Goal: Information Seeking & Learning: Find specific fact

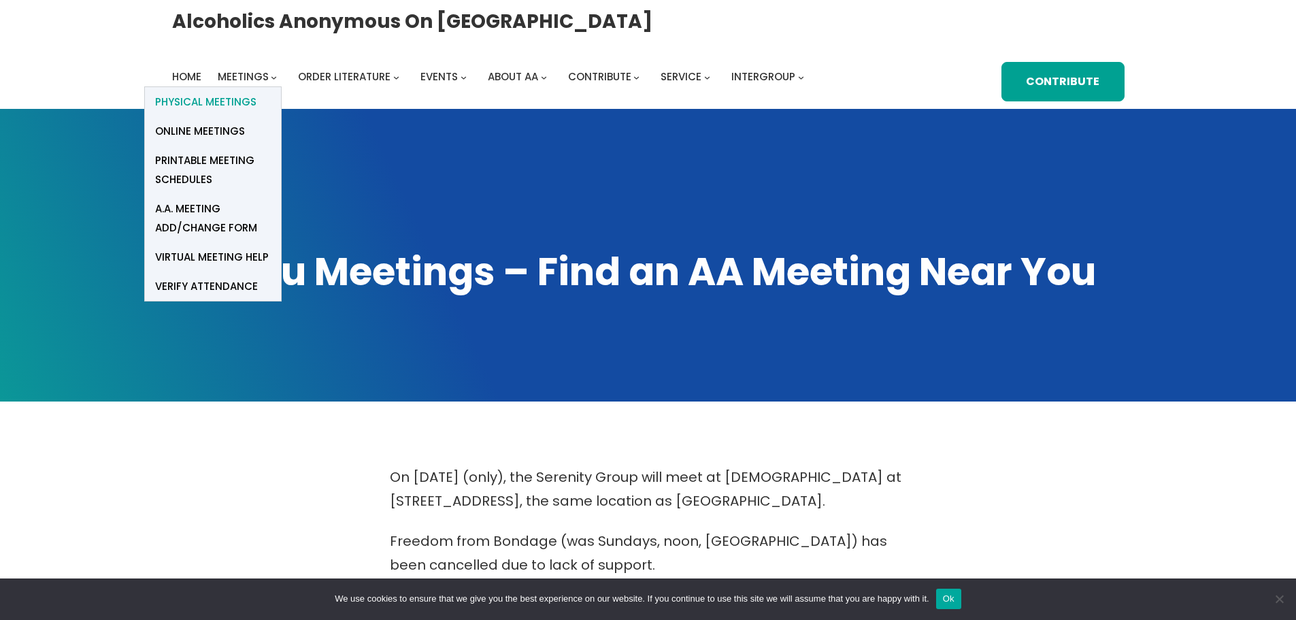
click at [240, 103] on span "Physical Meetings" at bounding box center [205, 102] width 101 height 19
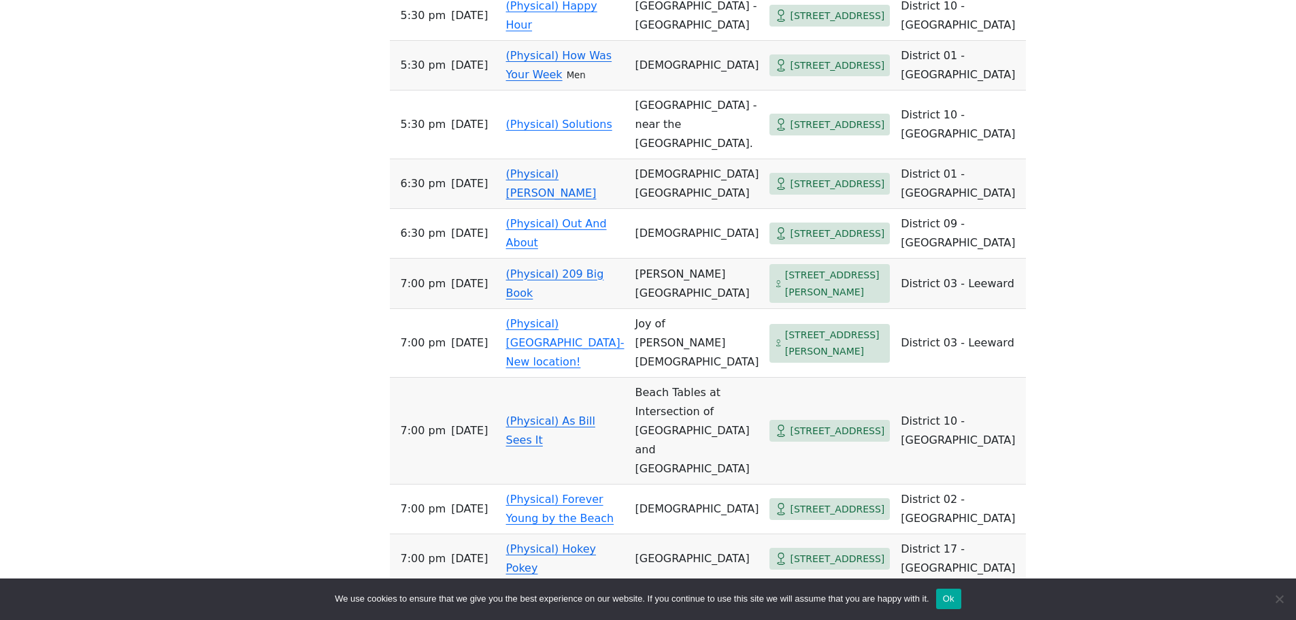
scroll to position [1361, 0]
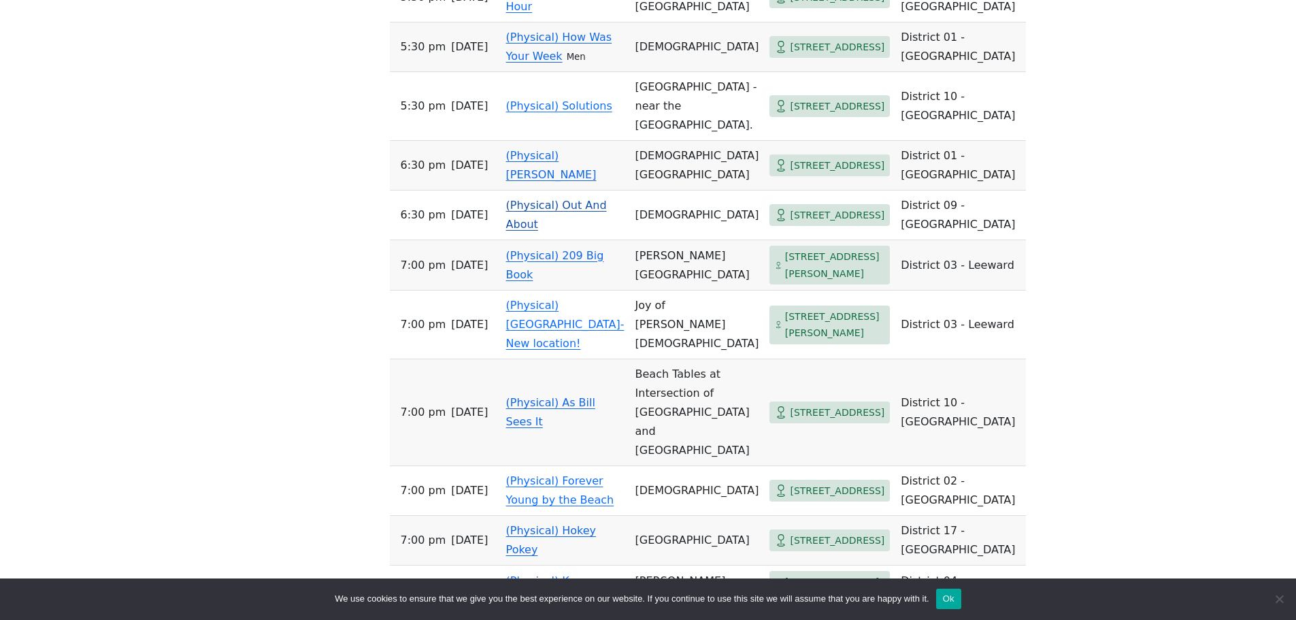
click at [790, 224] on span "95-410 Kuahelani Ave" at bounding box center [837, 215] width 95 height 17
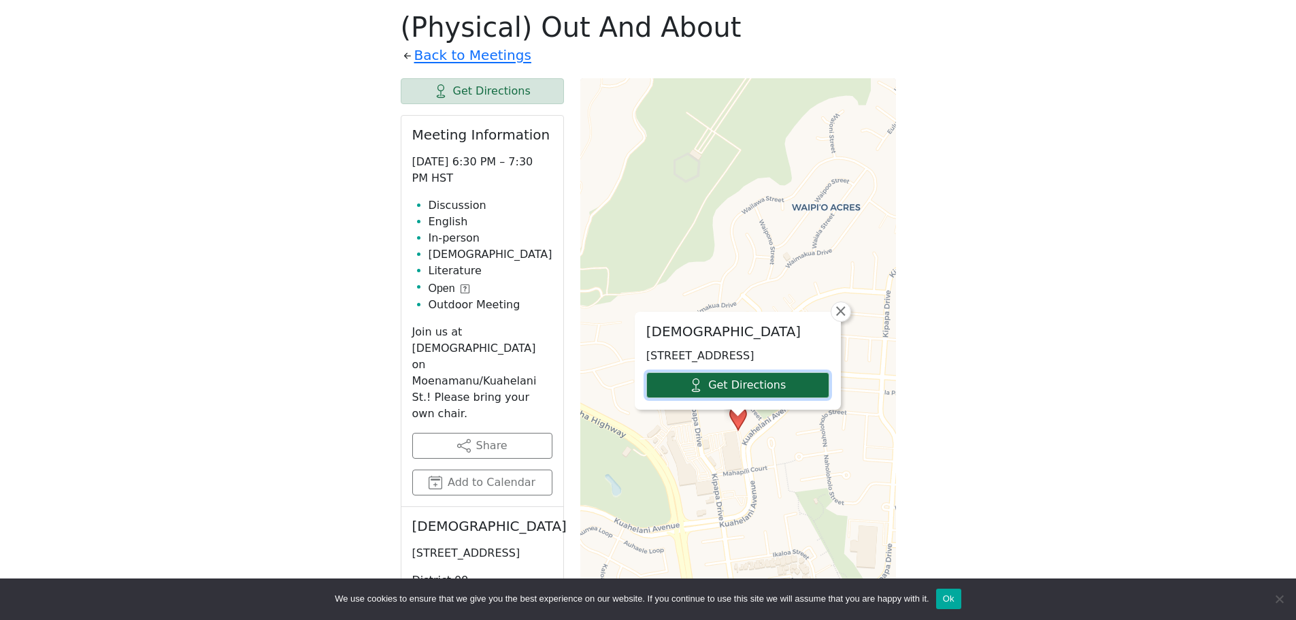
click at [796, 381] on link "Get Directions" at bounding box center [737, 385] width 183 height 26
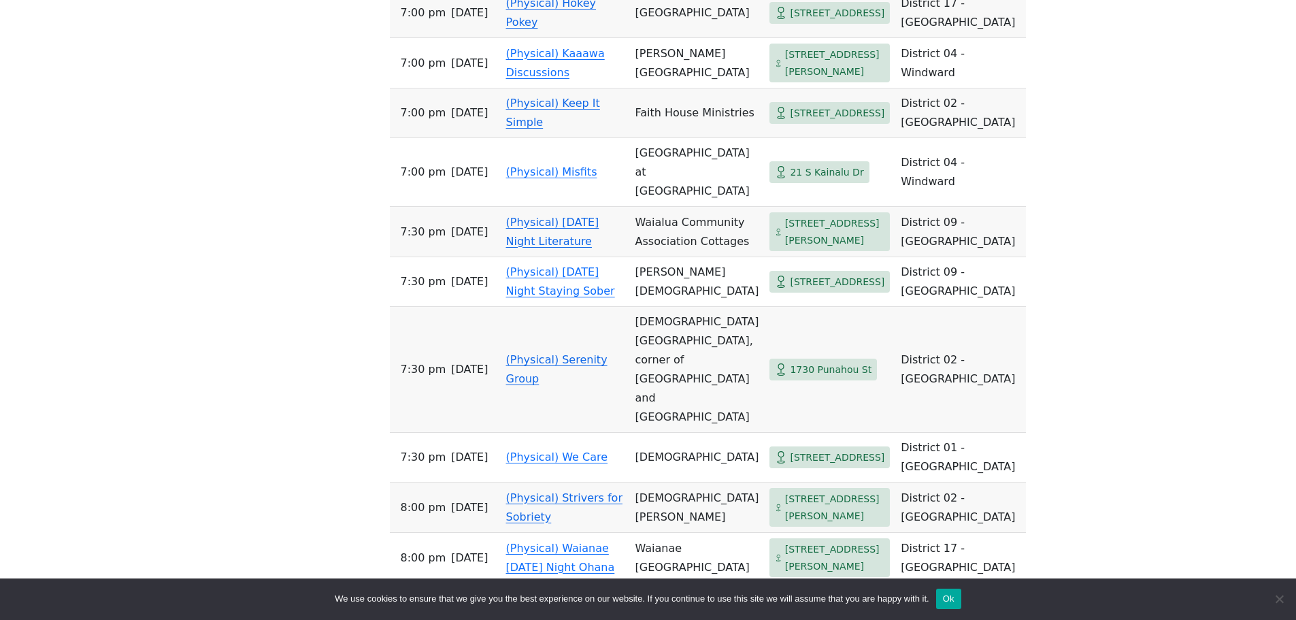
scroll to position [1905, 0]
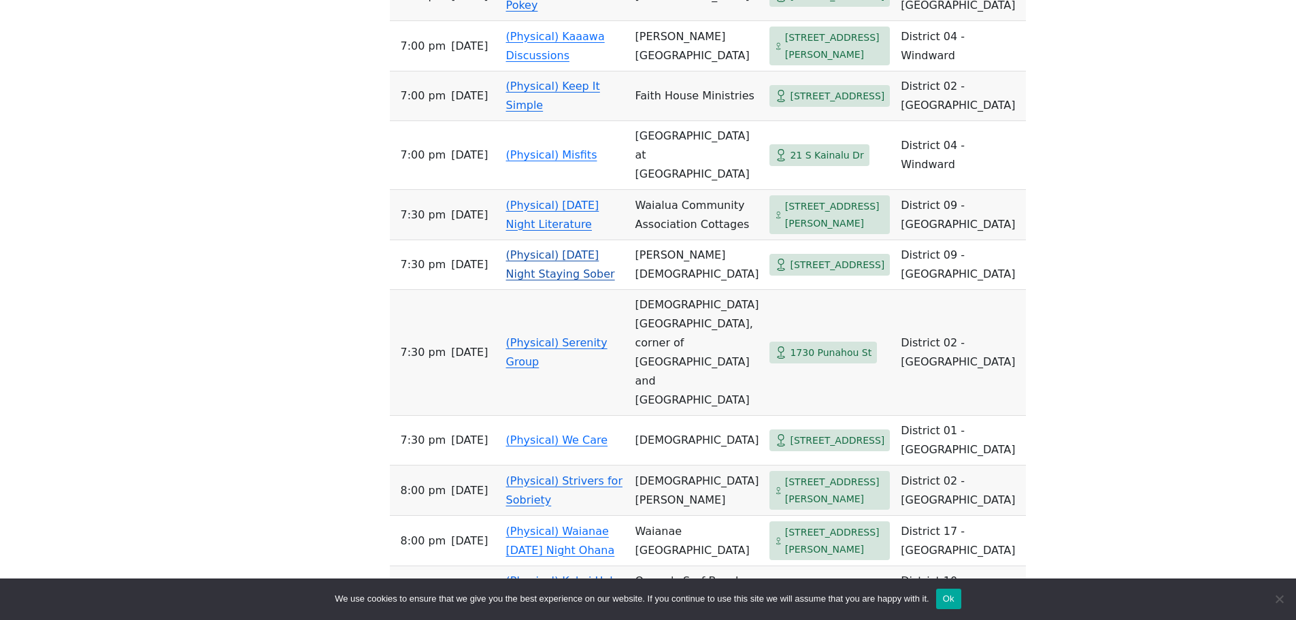
click at [545, 280] on link "(Physical) Friday Night Staying Sober" at bounding box center [560, 264] width 109 height 32
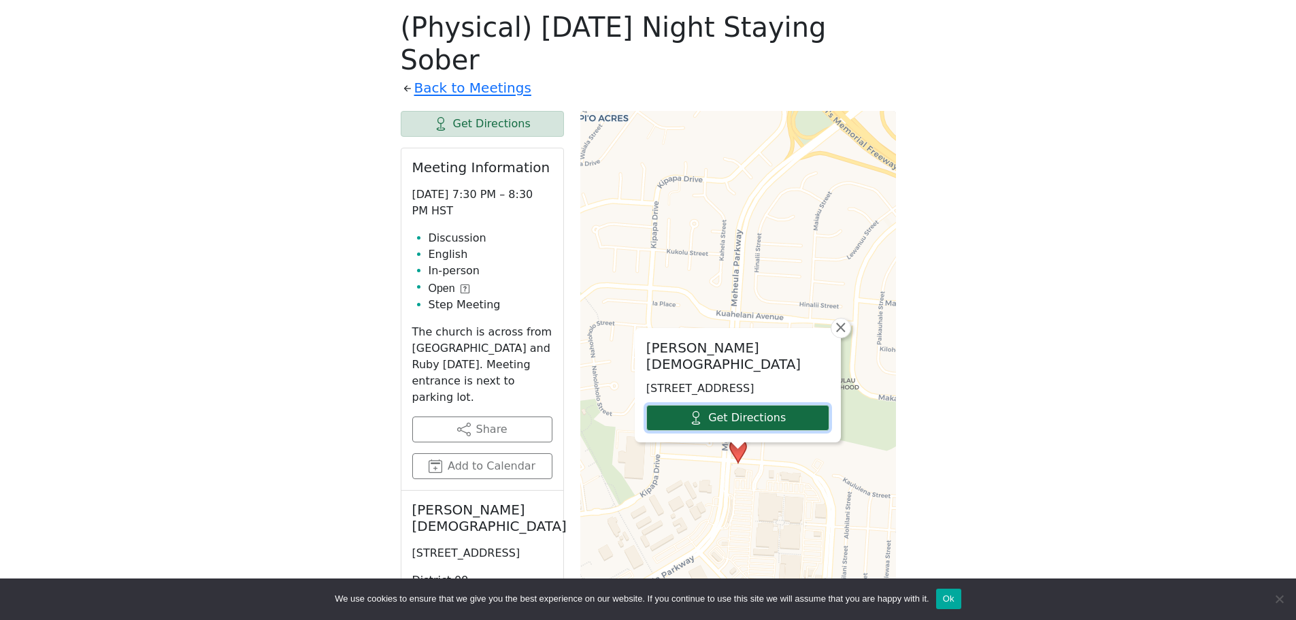
click at [719, 405] on link "Get Directions" at bounding box center [737, 418] width 183 height 26
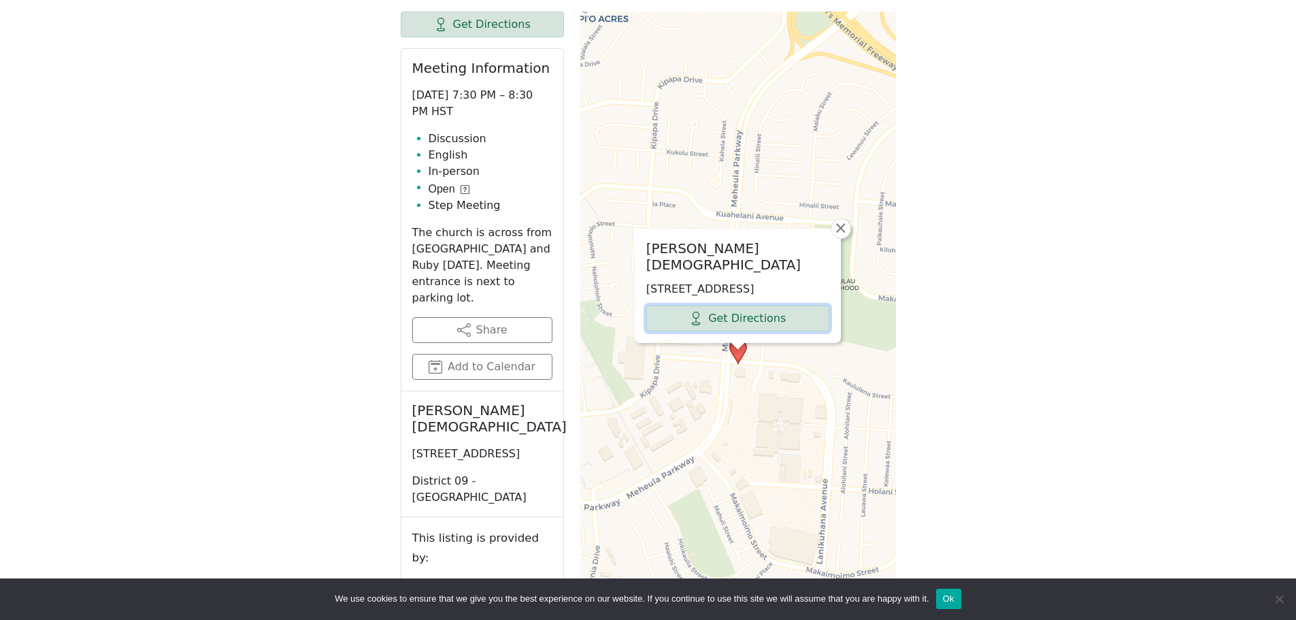
scroll to position [778, 0]
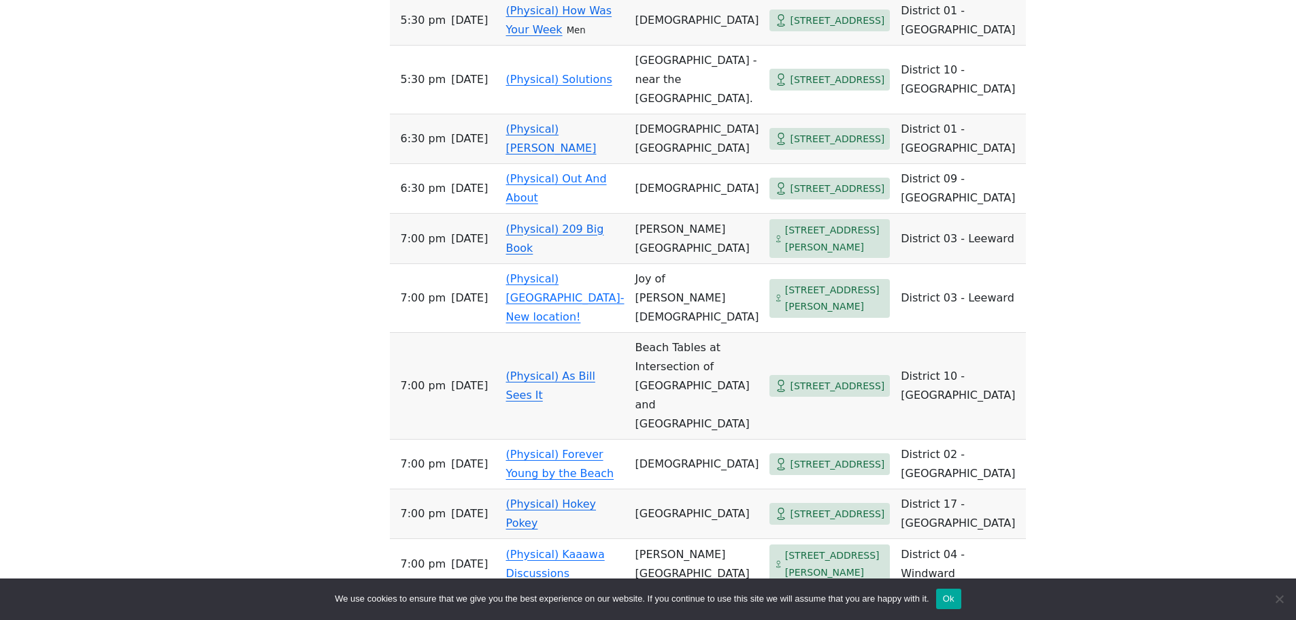
scroll to position [1391, 0]
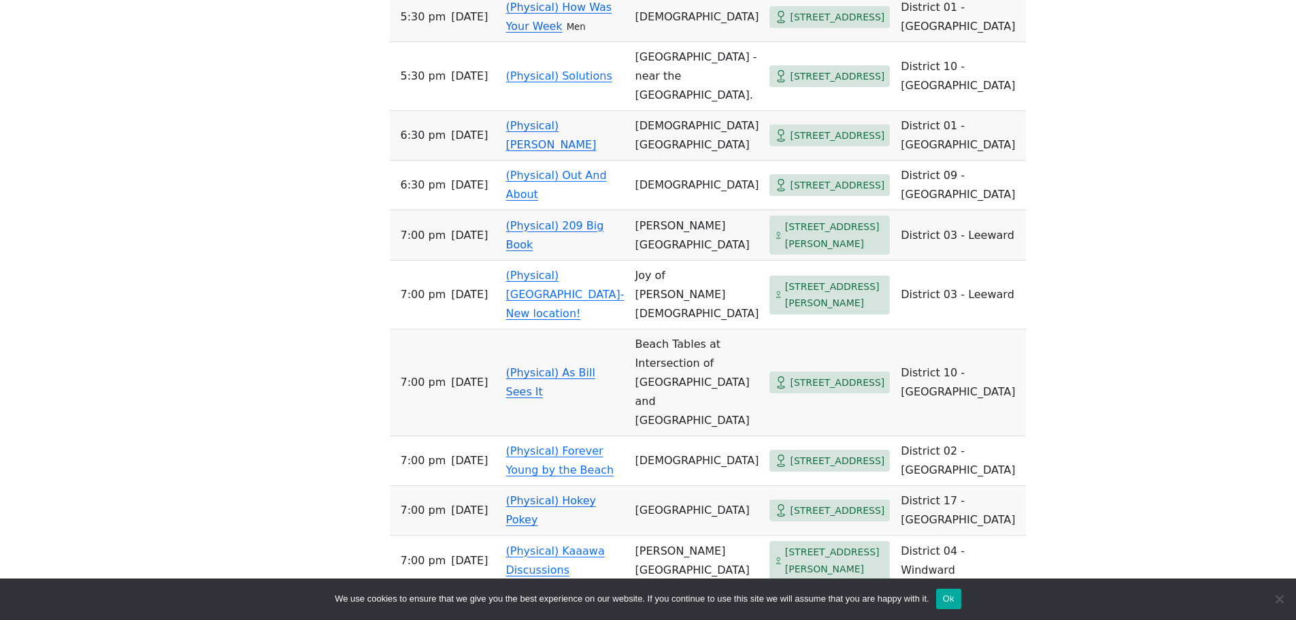
click at [785, 252] on span "811 Murray Dr" at bounding box center [835, 234] width 100 height 33
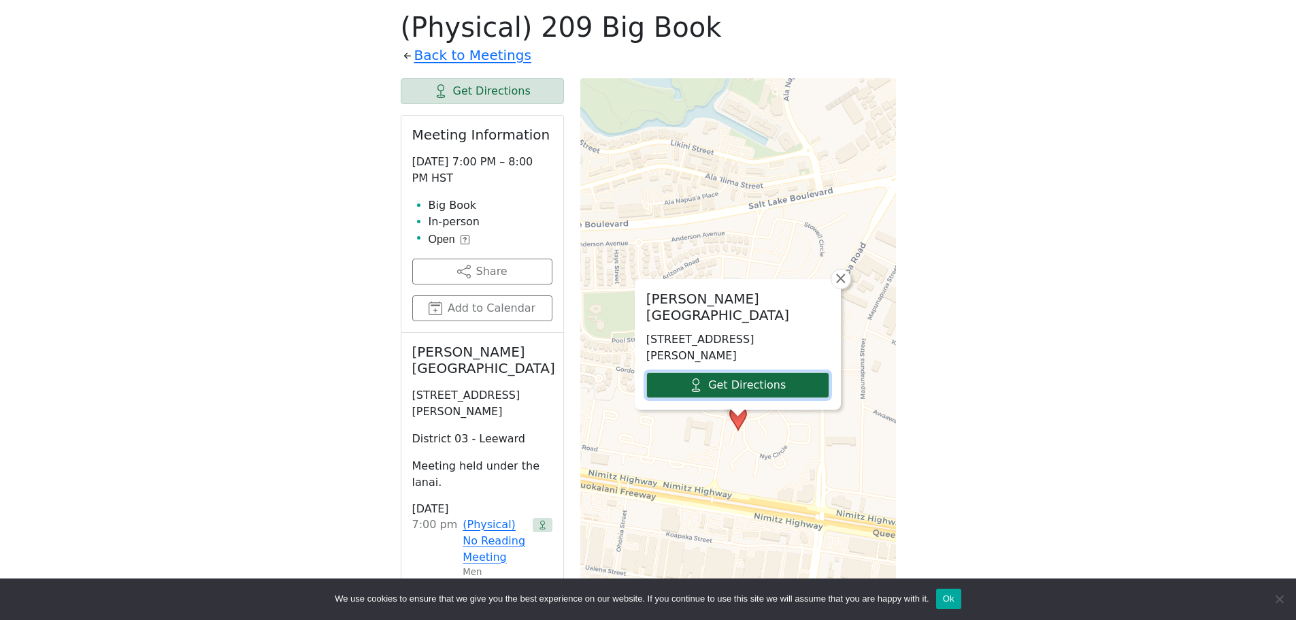
click at [748, 382] on link "Get Directions" at bounding box center [737, 385] width 183 height 26
